Goal: Find specific page/section: Find specific page/section

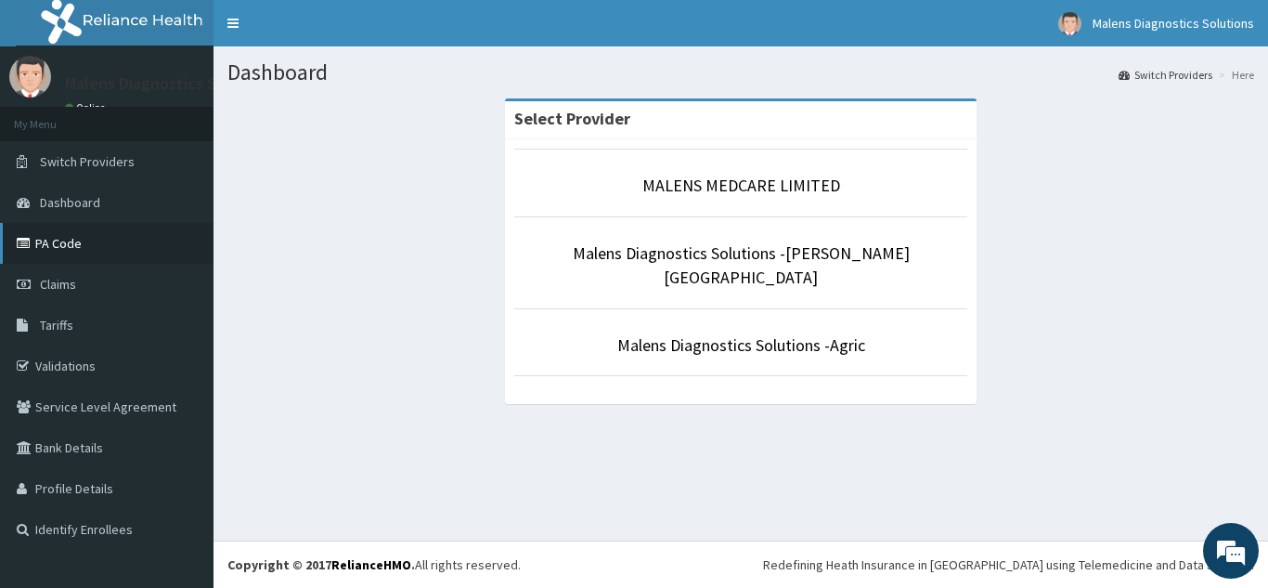
click at [79, 239] on link "PA Code" at bounding box center [106, 243] width 213 height 41
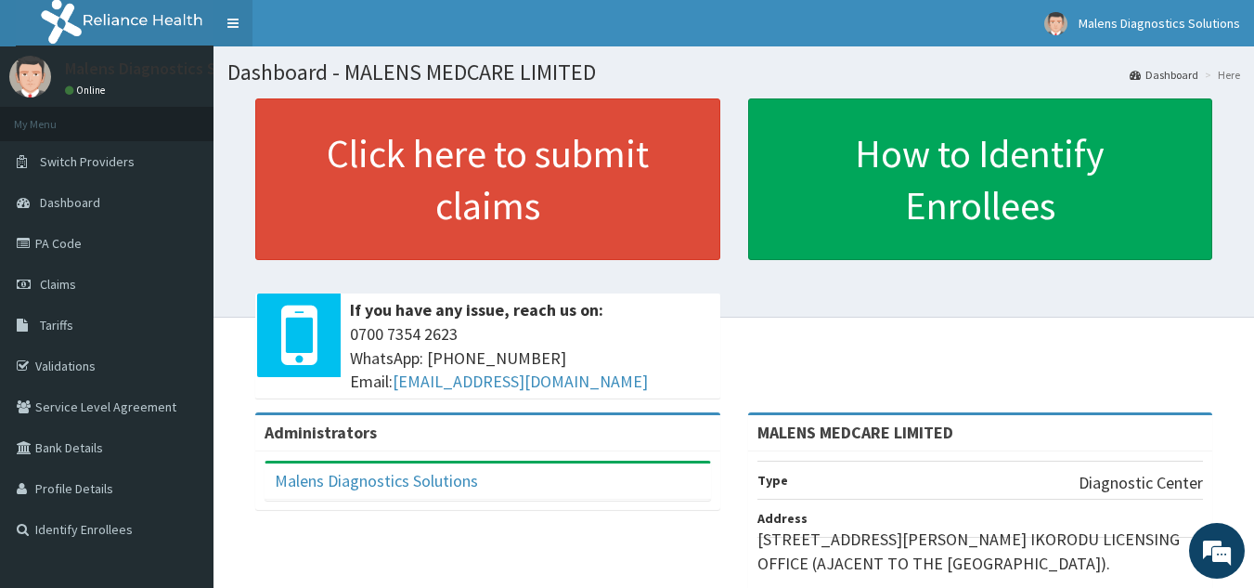
click at [239, 21] on link "Toggle navigation" at bounding box center [232, 23] width 39 height 46
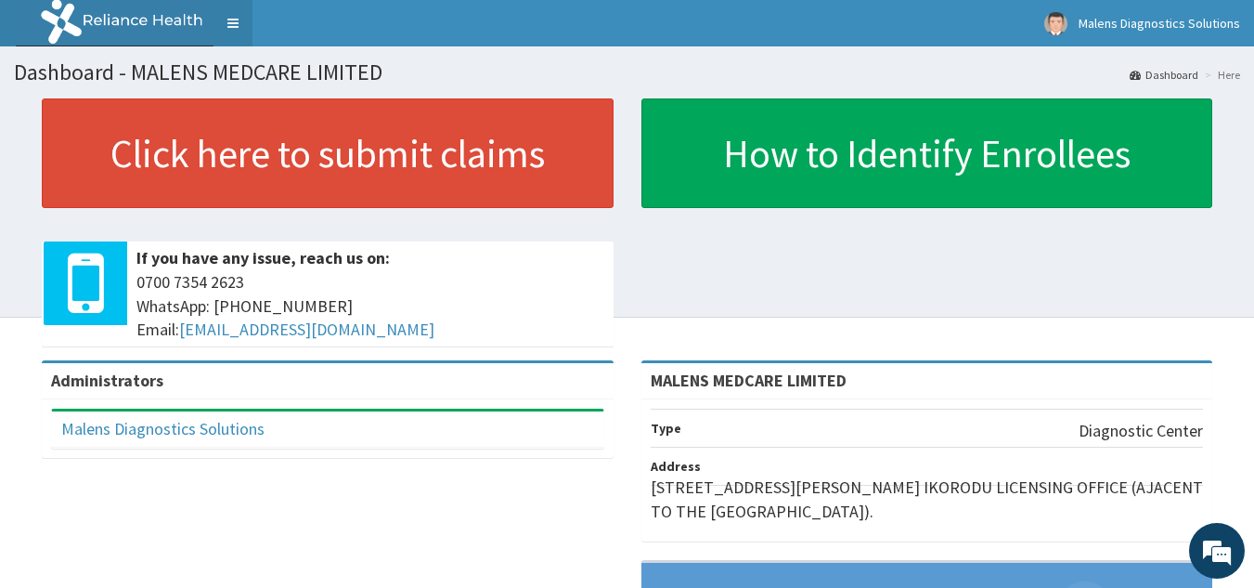
click at [235, 18] on link "Toggle navigation" at bounding box center [232, 23] width 39 height 46
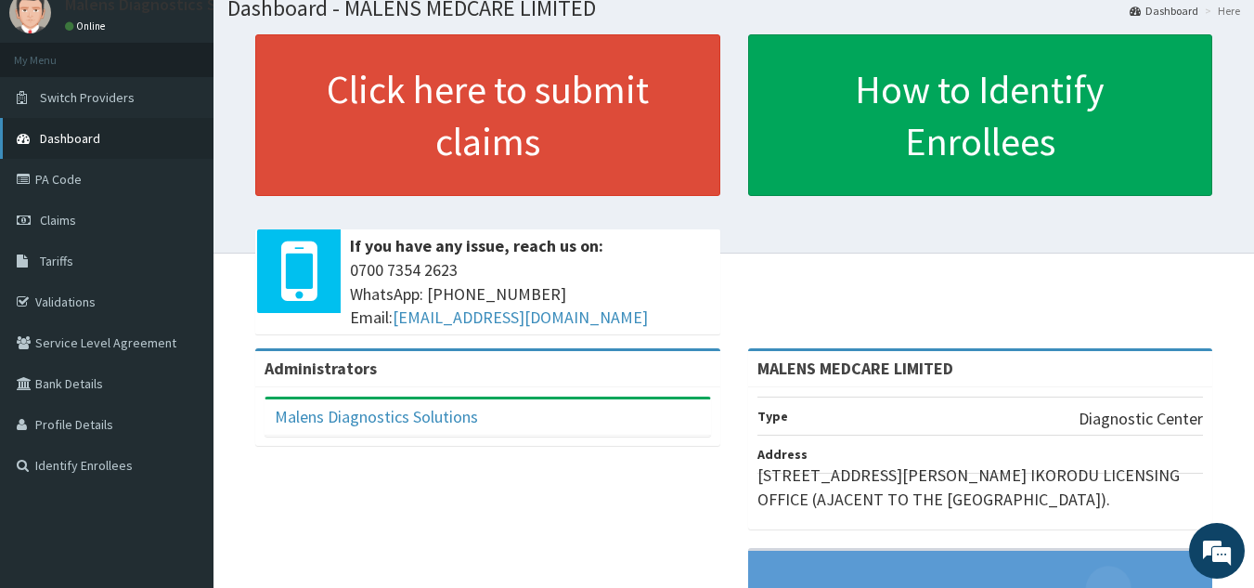
scroll to position [43, 0]
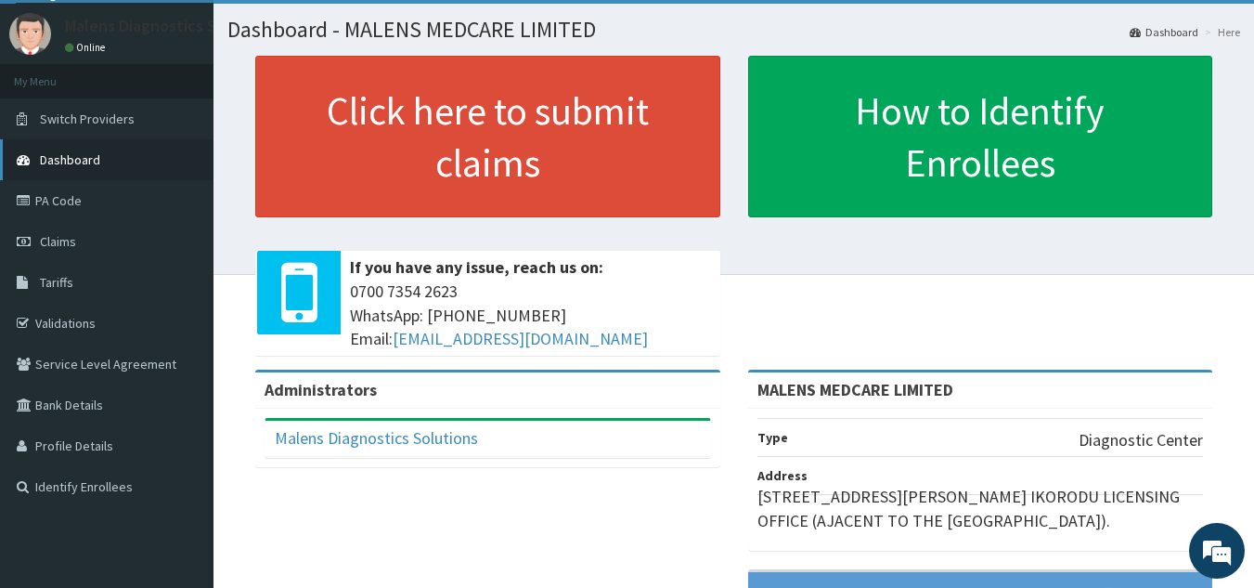
click at [84, 212] on link "PA Code" at bounding box center [106, 200] width 213 height 41
click at [68, 206] on link "PA Code" at bounding box center [106, 200] width 213 height 41
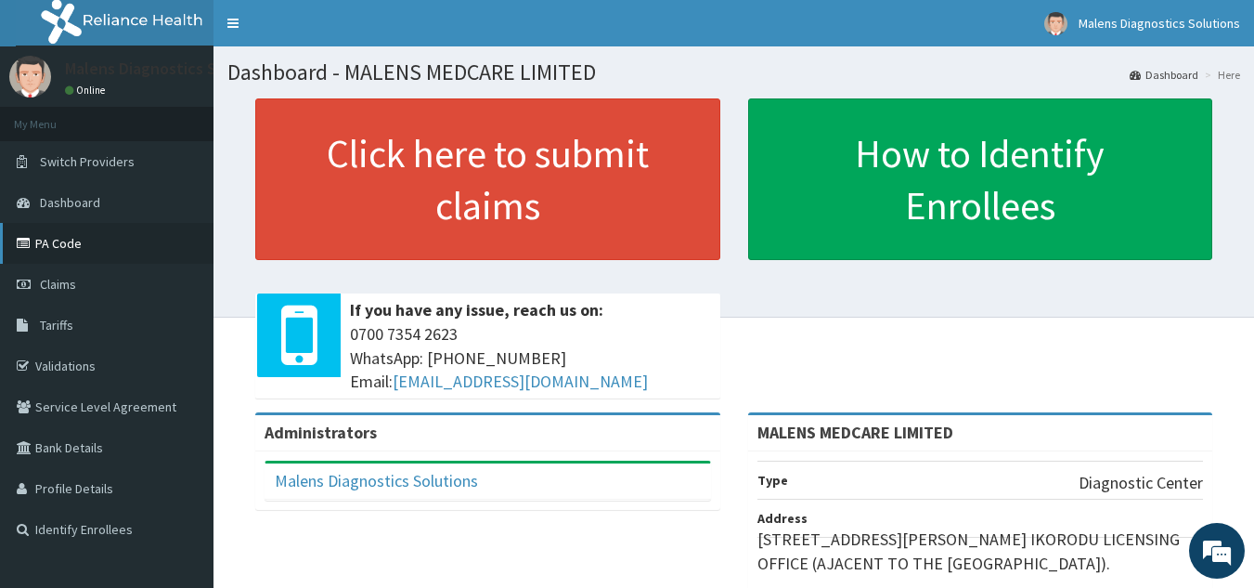
click at [66, 253] on link "PA Code" at bounding box center [106, 243] width 213 height 41
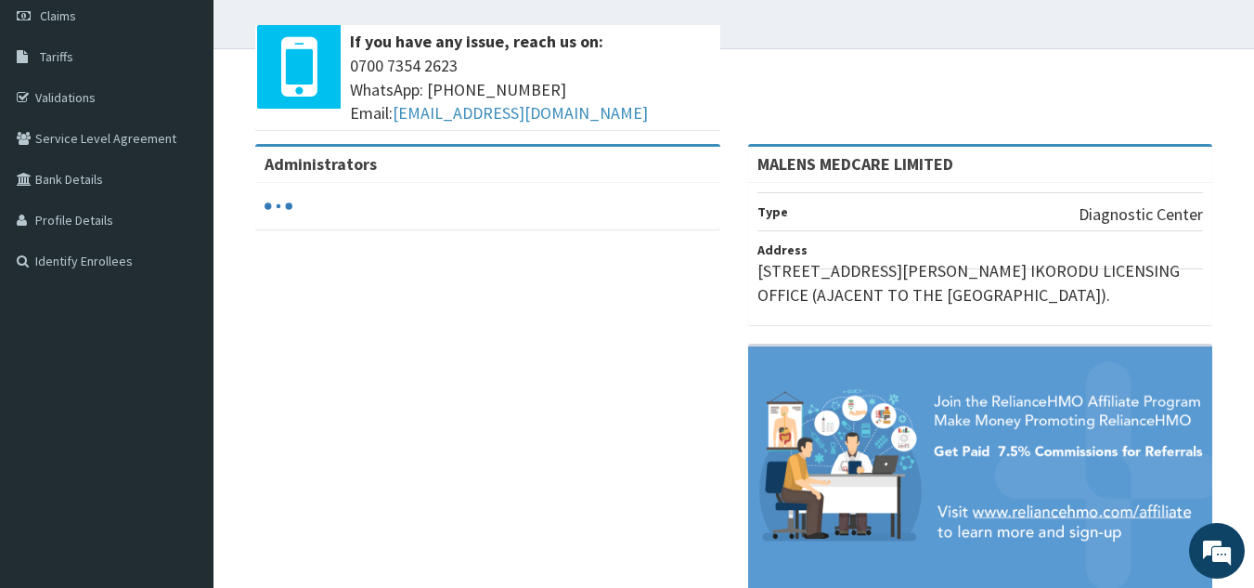
scroll to position [278, 0]
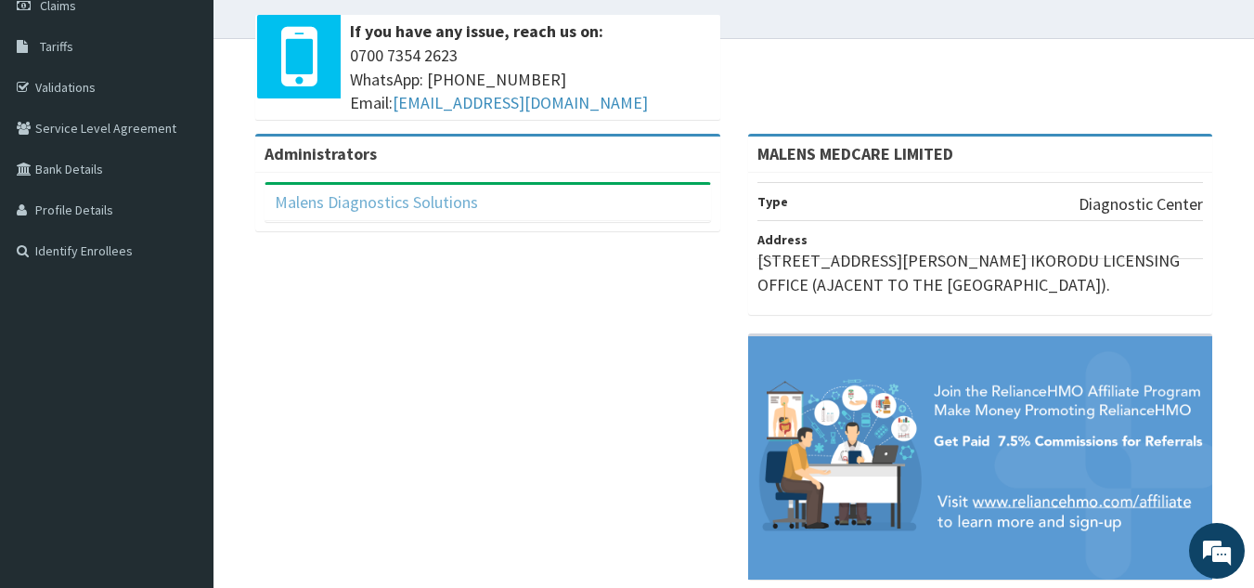
click at [316, 204] on link "Malens Diagnostics Solutions" at bounding box center [376, 201] width 203 height 21
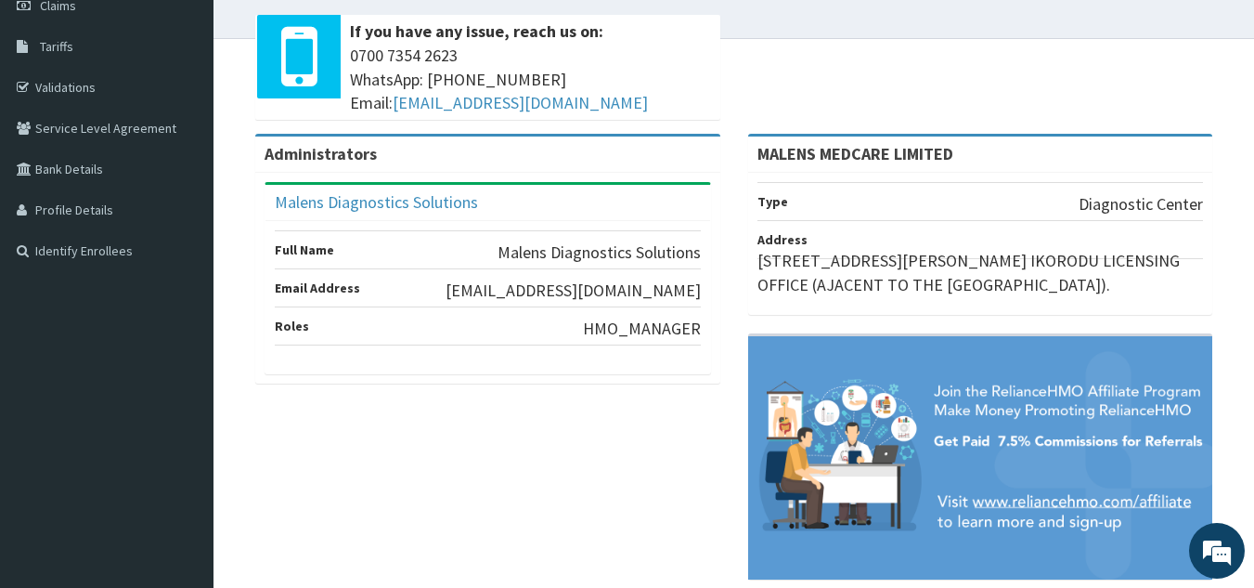
click at [881, 167] on div "MALENS MEDCARE LIMITED" at bounding box center [980, 154] width 465 height 36
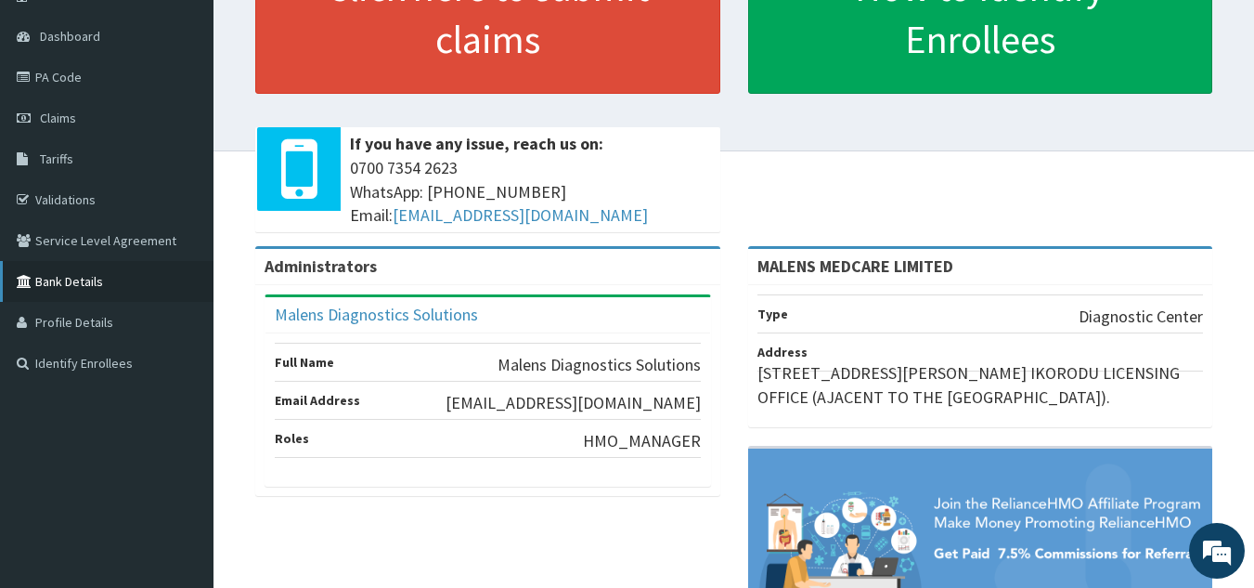
scroll to position [0, 0]
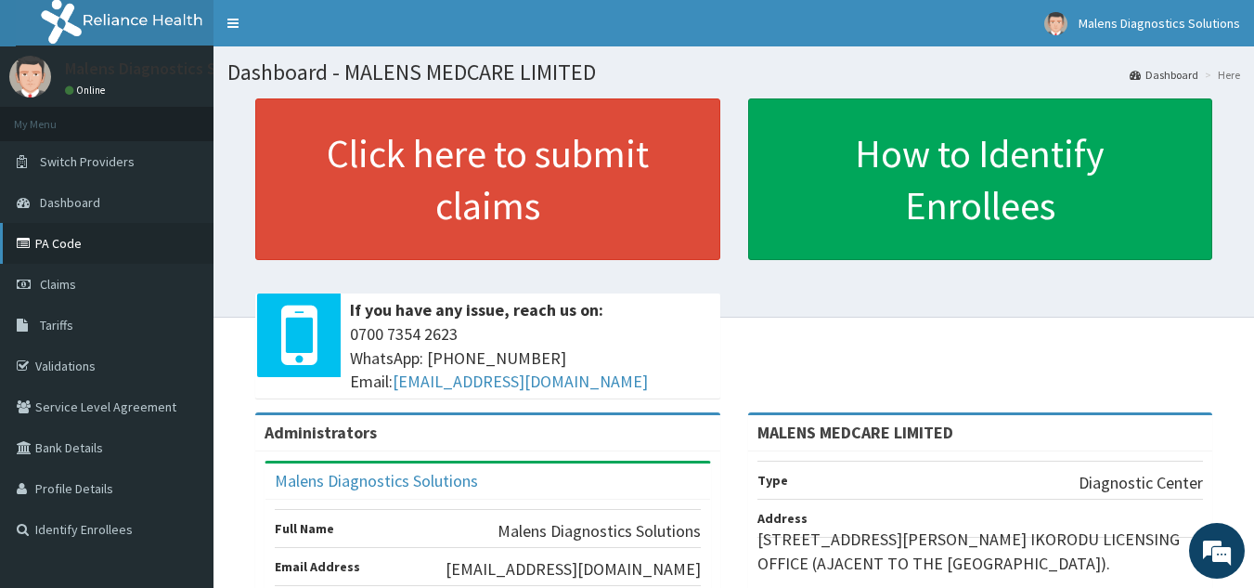
click at [71, 257] on link "PA Code" at bounding box center [106, 243] width 213 height 41
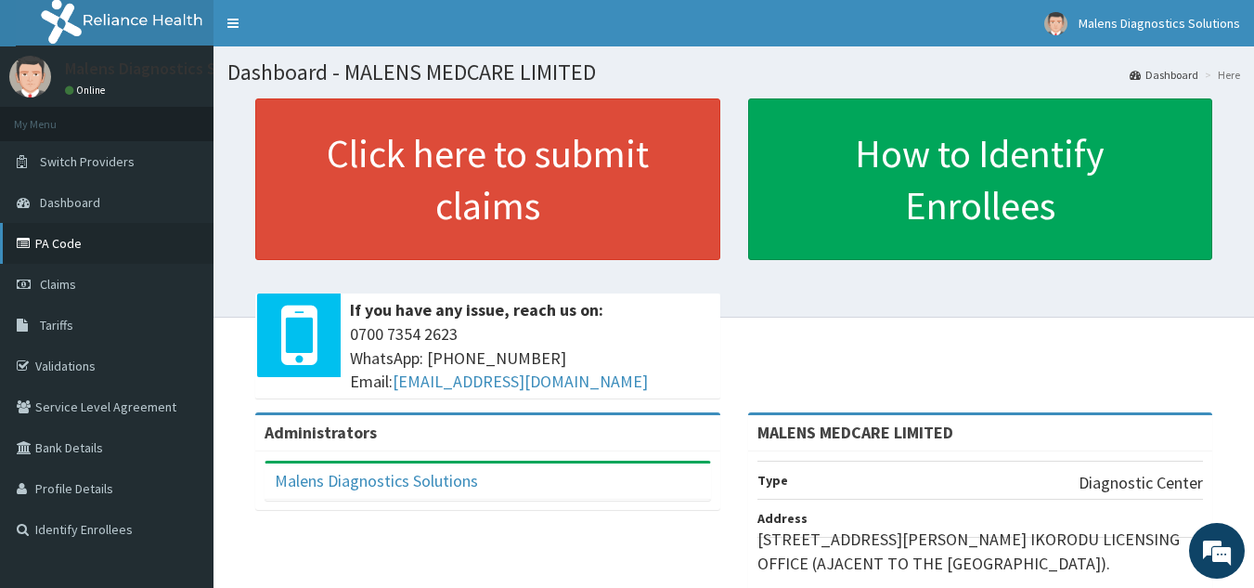
click at [87, 239] on link "PA Code" at bounding box center [106, 243] width 213 height 41
